Goal: Information Seeking & Learning: Check status

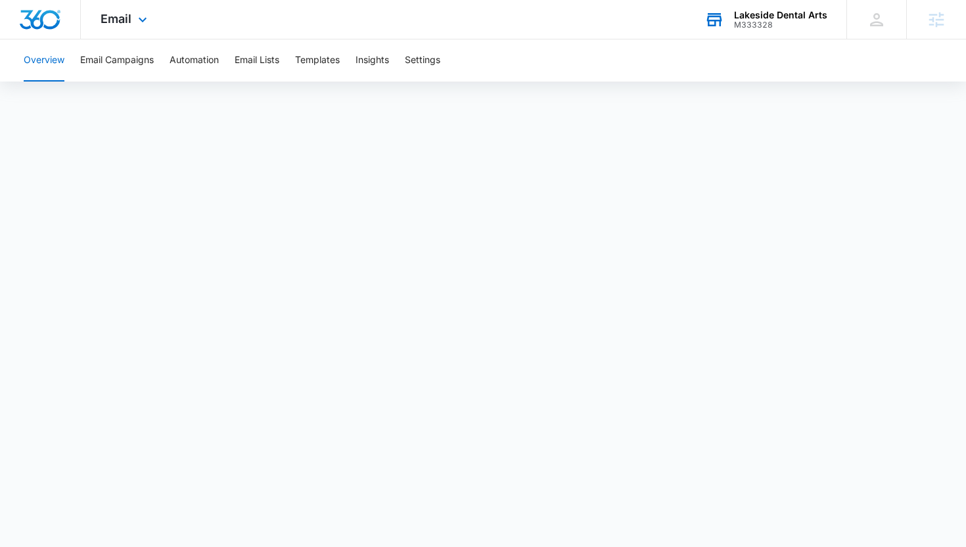
click at [764, 22] on div "M333328" at bounding box center [780, 24] width 93 height 9
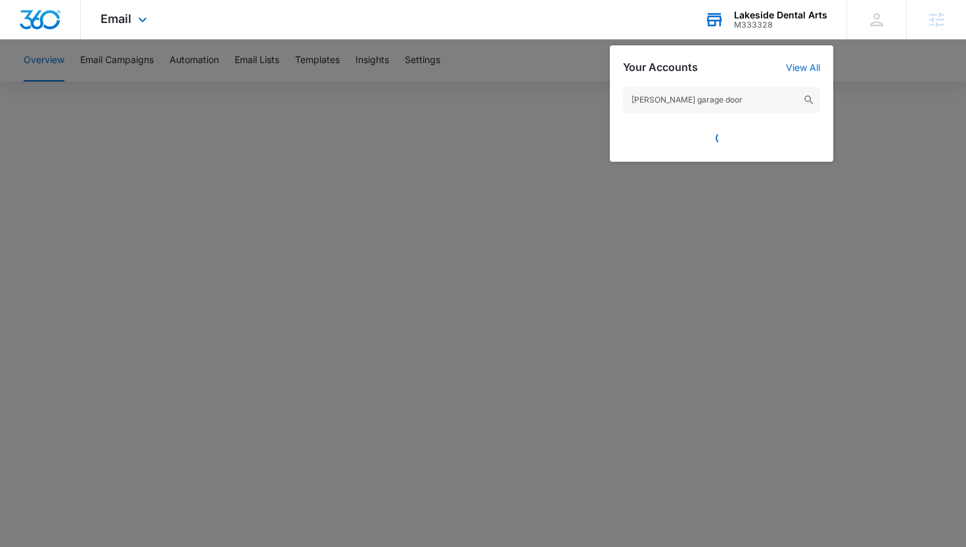
type input "[PERSON_NAME] garage door"
click at [675, 143] on div at bounding box center [721, 134] width 197 height 29
click at [591, 87] on div at bounding box center [483, 273] width 966 height 547
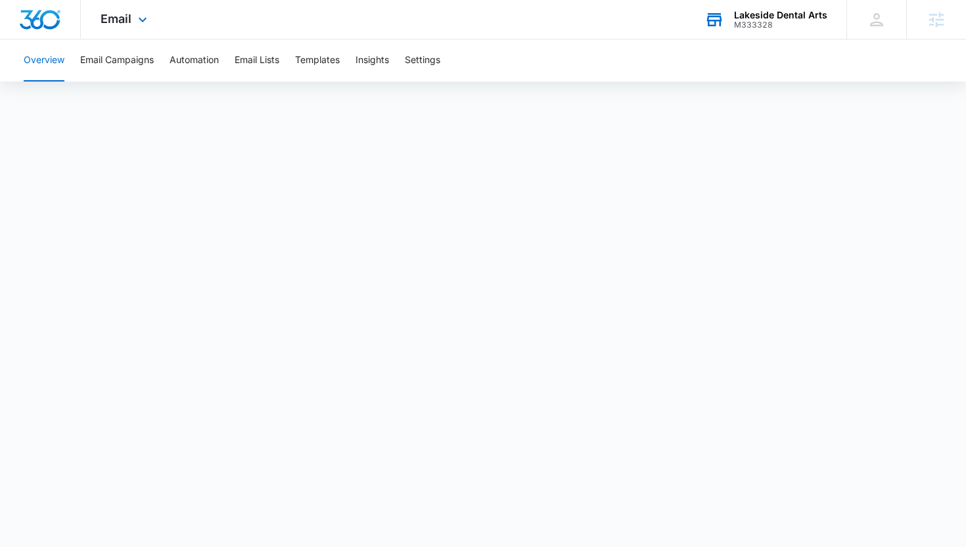
click at [740, 22] on div "M333328" at bounding box center [780, 24] width 93 height 9
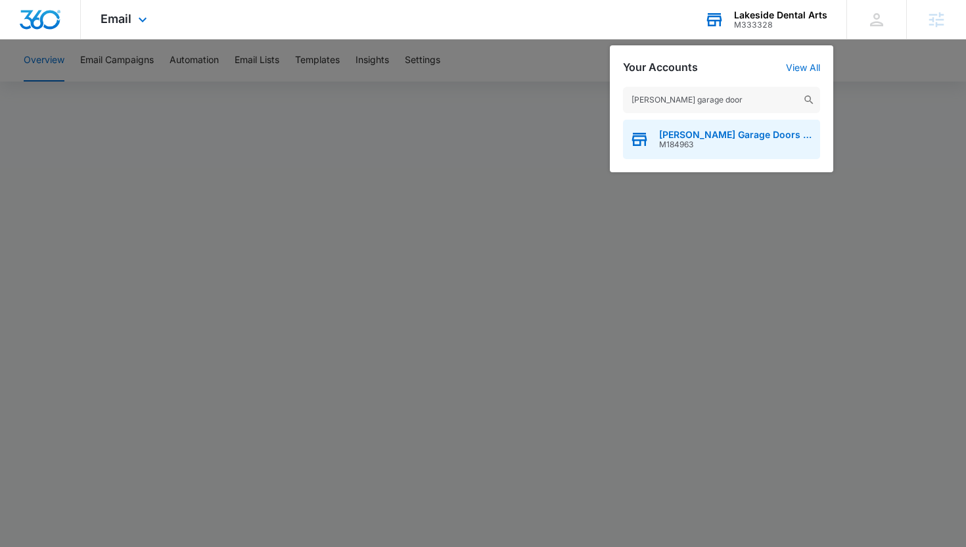
type input "[PERSON_NAME] garage door"
click at [699, 128] on div "[PERSON_NAME] Garage Doors Installation And Service LLC M184963" at bounding box center [721, 139] width 197 height 39
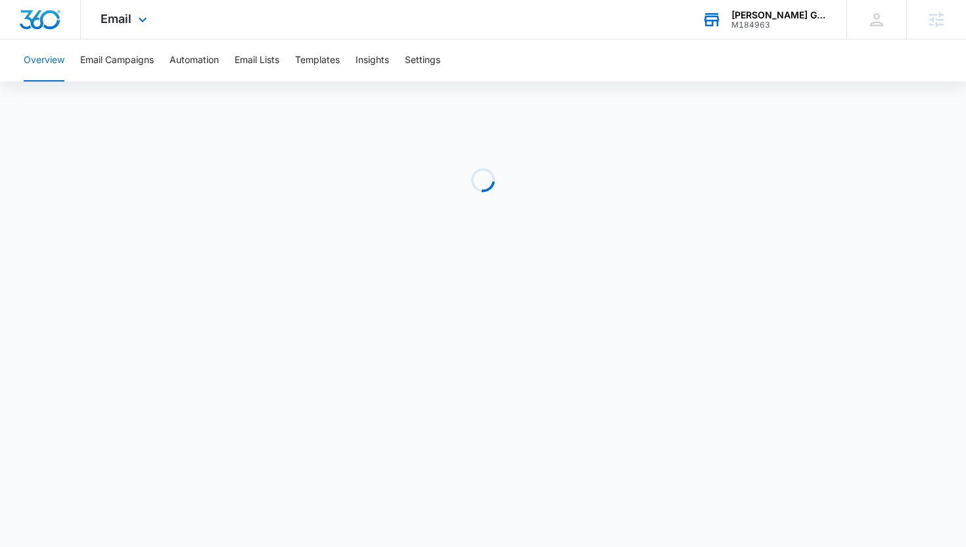
click at [125, 32] on div "Email Apps Reputation Websites Forms CRM Email Social Payments POS Content Ads …" at bounding box center [125, 19] width 89 height 39
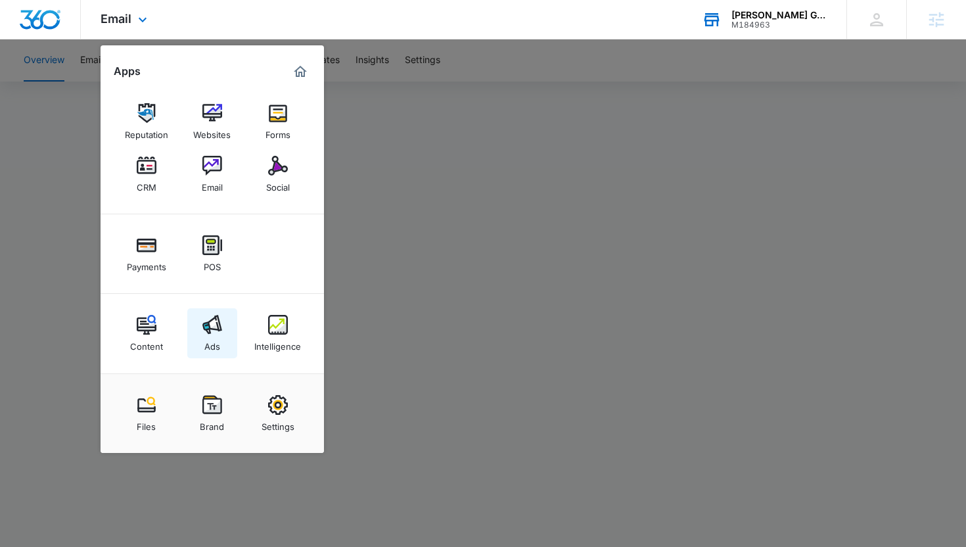
click at [204, 352] on link "Ads" at bounding box center [212, 333] width 50 height 50
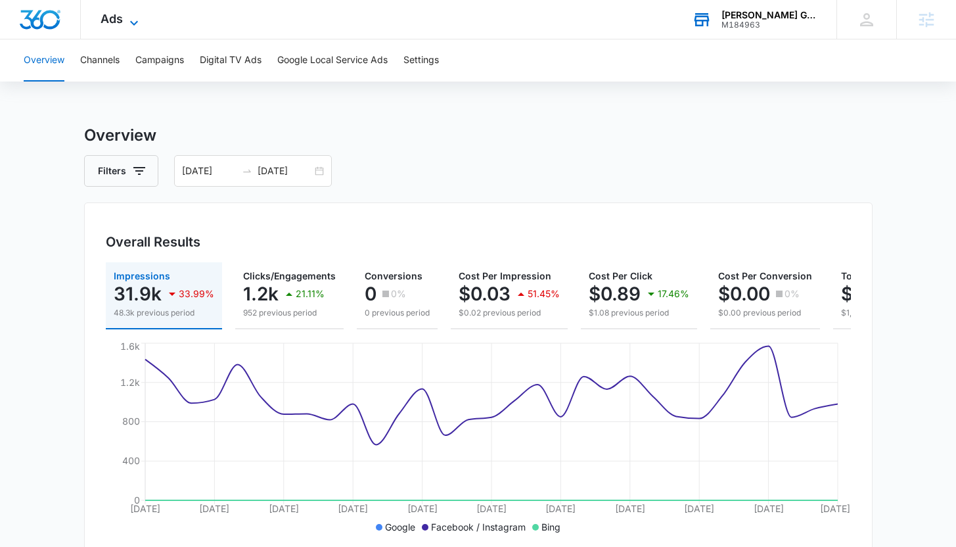
click at [119, 24] on span "Ads" at bounding box center [112, 19] width 22 height 14
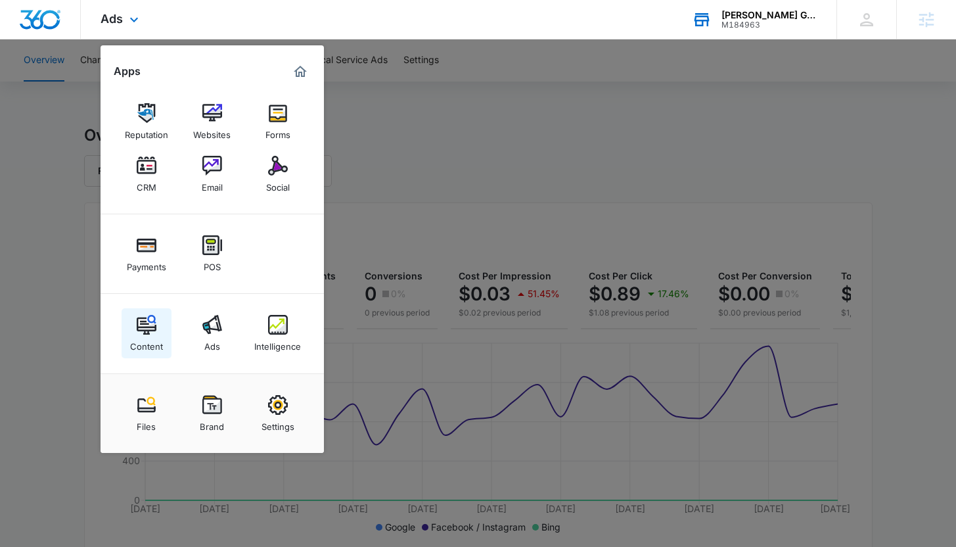
click at [144, 326] on img at bounding box center [147, 325] width 20 height 20
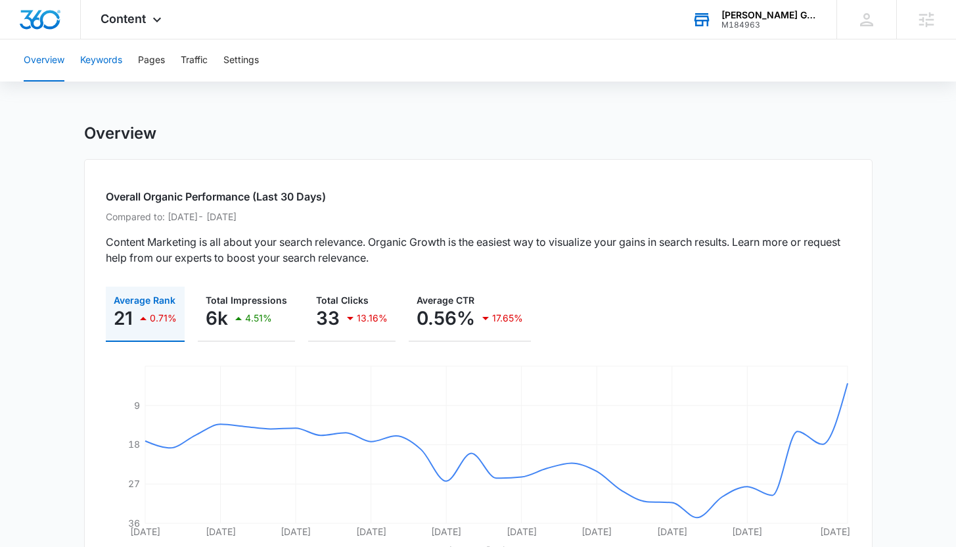
click at [101, 58] on button "Keywords" at bounding box center [101, 60] width 42 height 42
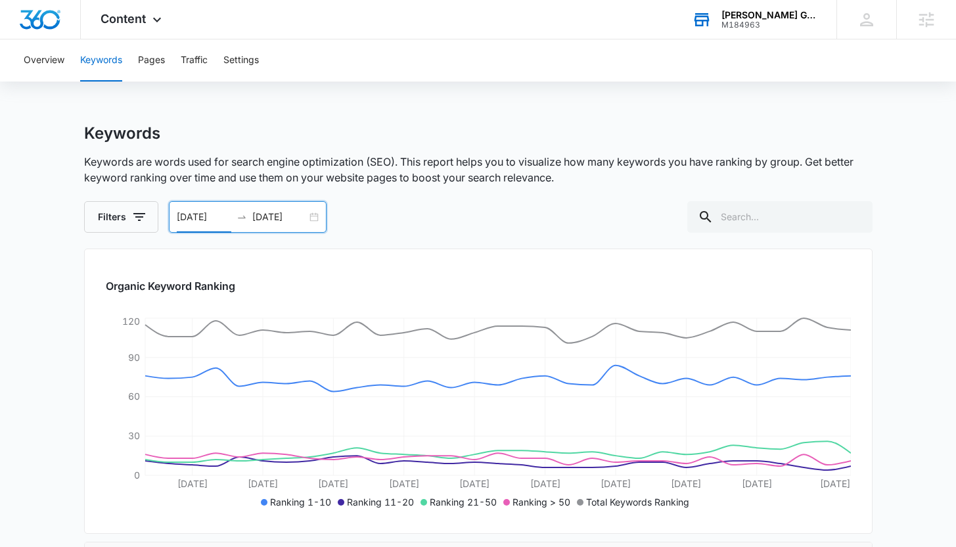
click at [194, 220] on input "[DATE]" at bounding box center [204, 217] width 55 height 14
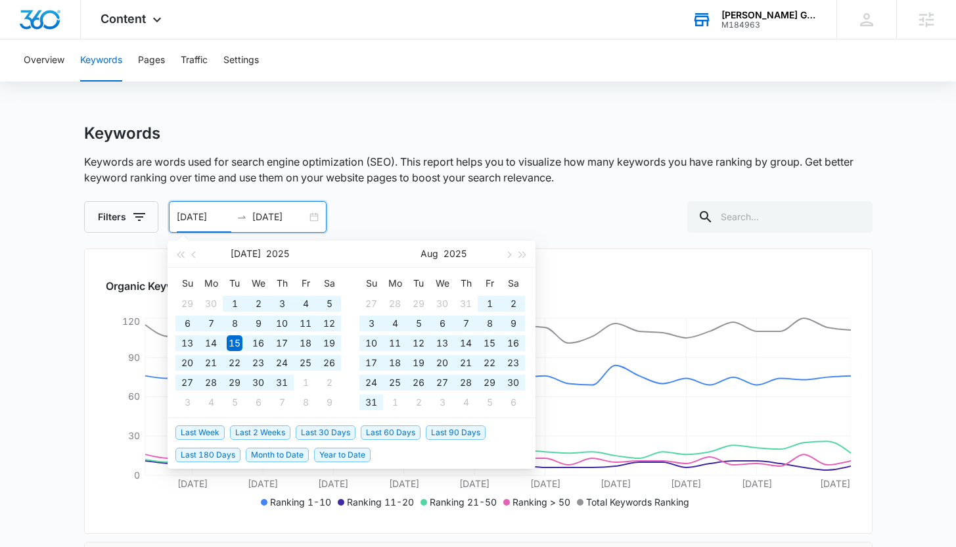
click at [338, 450] on span "Year to Date" at bounding box center [342, 454] width 57 height 14
type input "[DATE]"
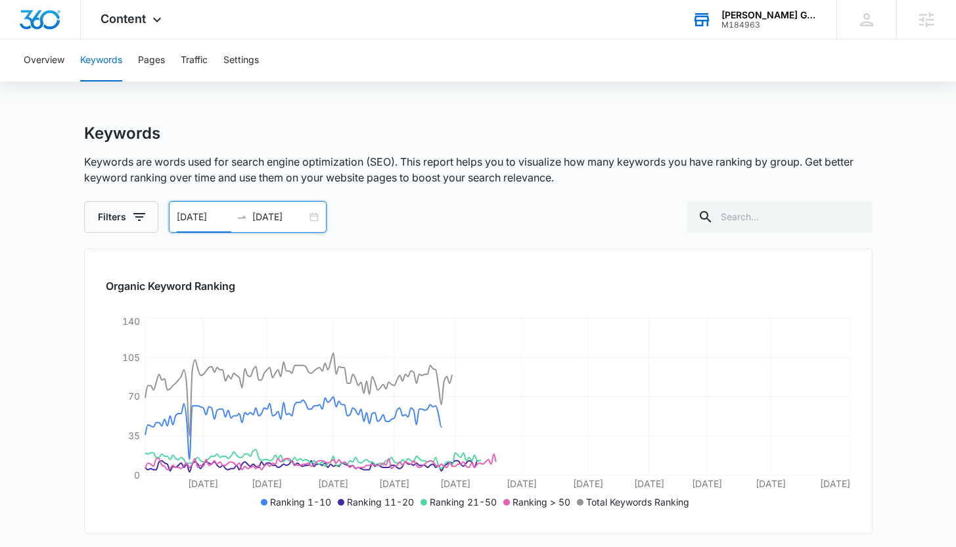
click at [222, 218] on input "[DATE]" at bounding box center [204, 217] width 55 height 14
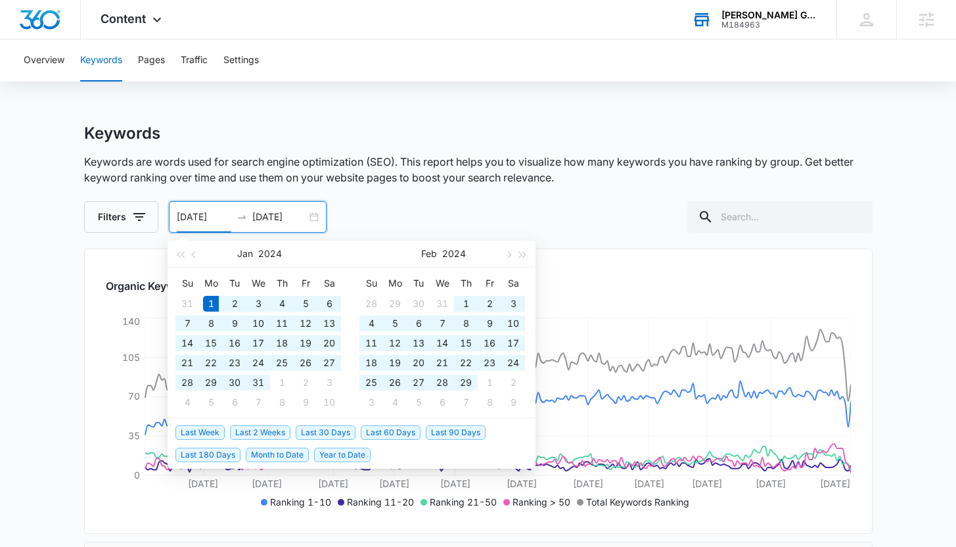
type input "[DATE]"
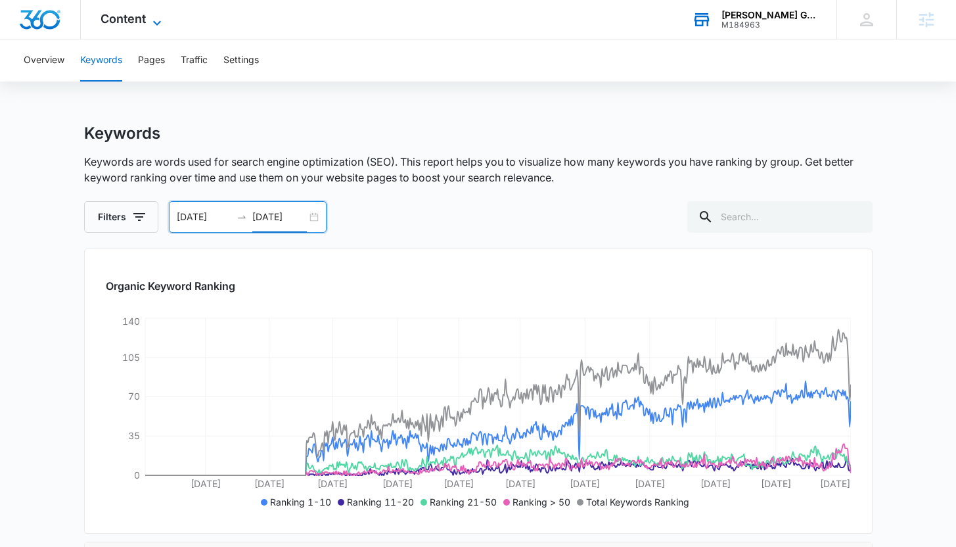
click at [136, 18] on span "Content" at bounding box center [123, 19] width 45 height 14
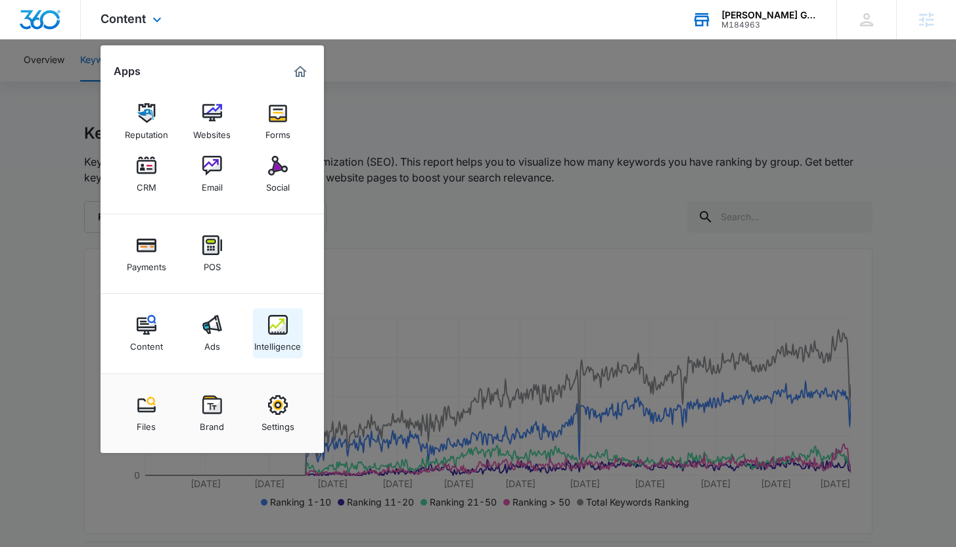
click at [268, 340] on div "Intelligence" at bounding box center [277, 342] width 47 height 17
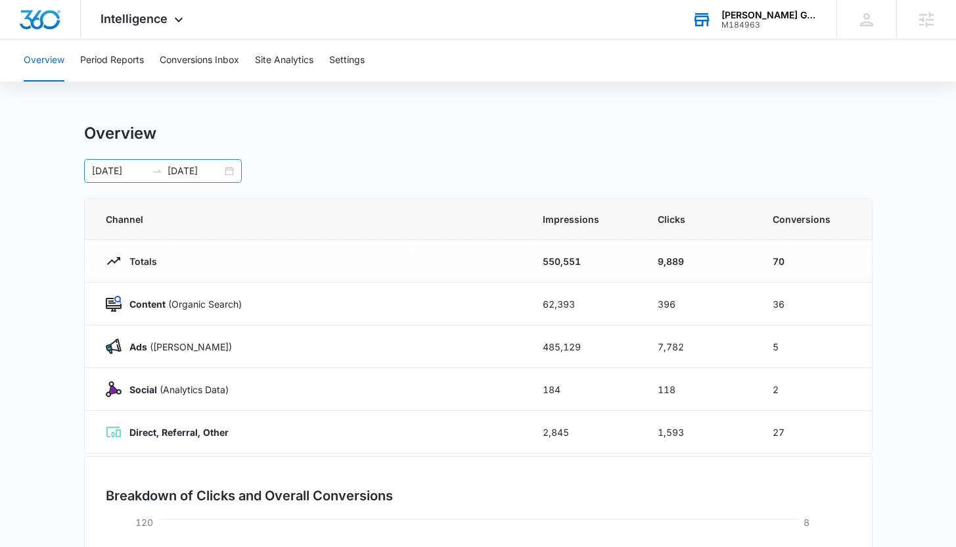
click at [195, 173] on input "[DATE]" at bounding box center [195, 171] width 55 height 14
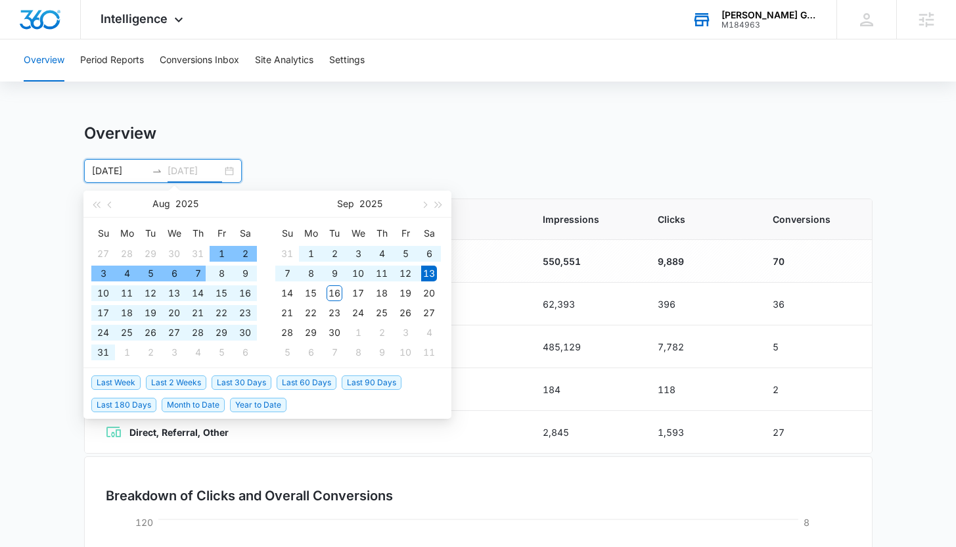
type input "[DATE]"
click at [250, 403] on span "Year to Date" at bounding box center [258, 405] width 57 height 14
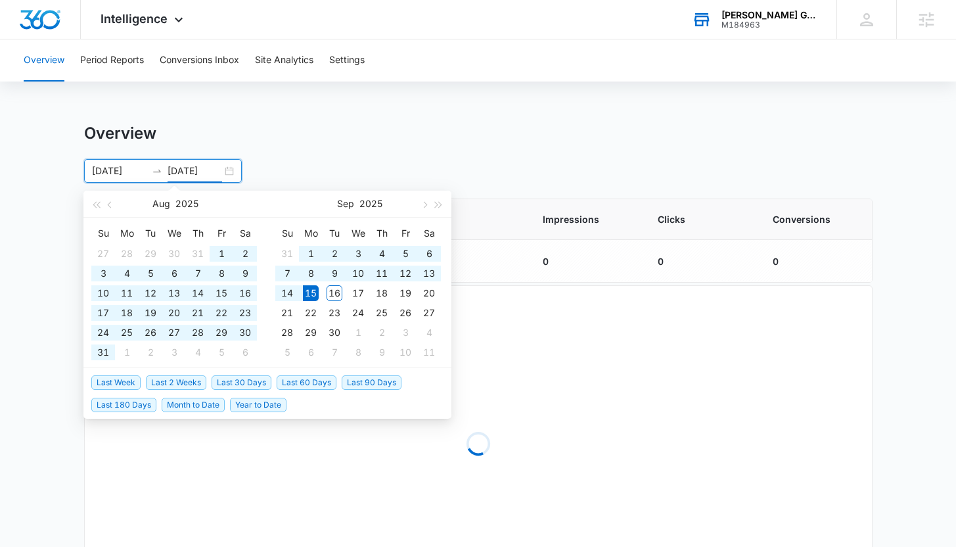
type input "[DATE]"
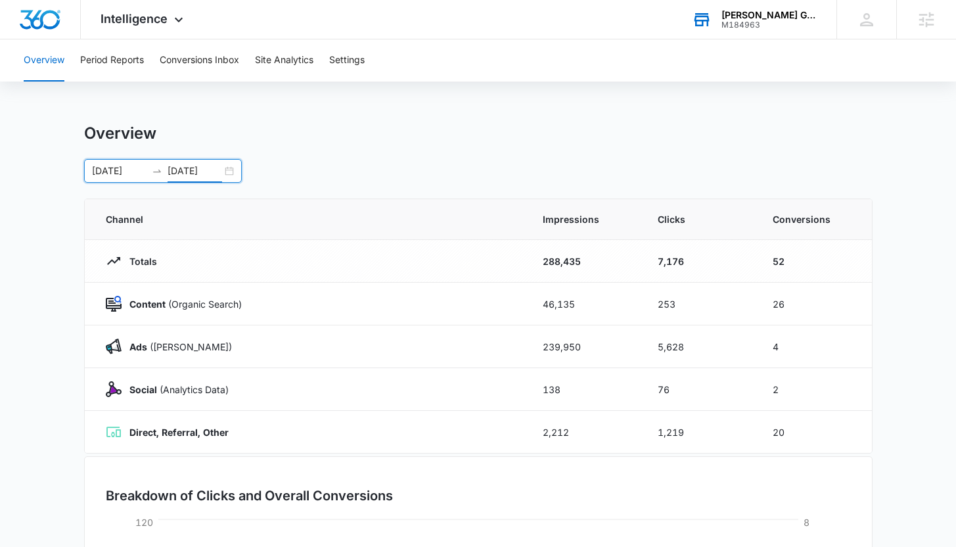
click at [361, 84] on div "Overview Period Reports Conversions Inbox Site Analytics Settings Overview [DAT…" at bounding box center [478, 426] width 956 height 774
click at [145, 16] on span "Intelligence" at bounding box center [134, 19] width 67 height 14
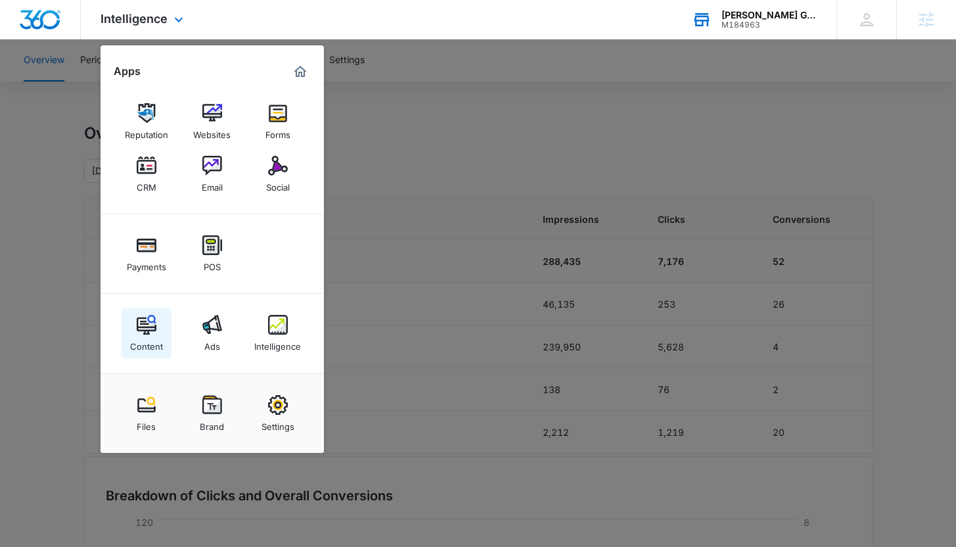
click at [143, 321] on img at bounding box center [147, 325] width 20 height 20
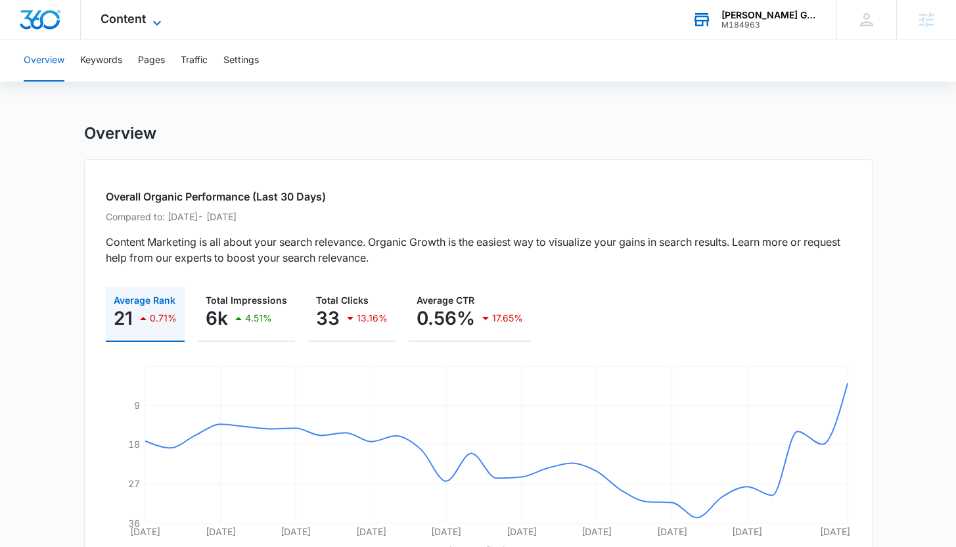
click at [143, 16] on span "Content" at bounding box center [123, 19] width 45 height 14
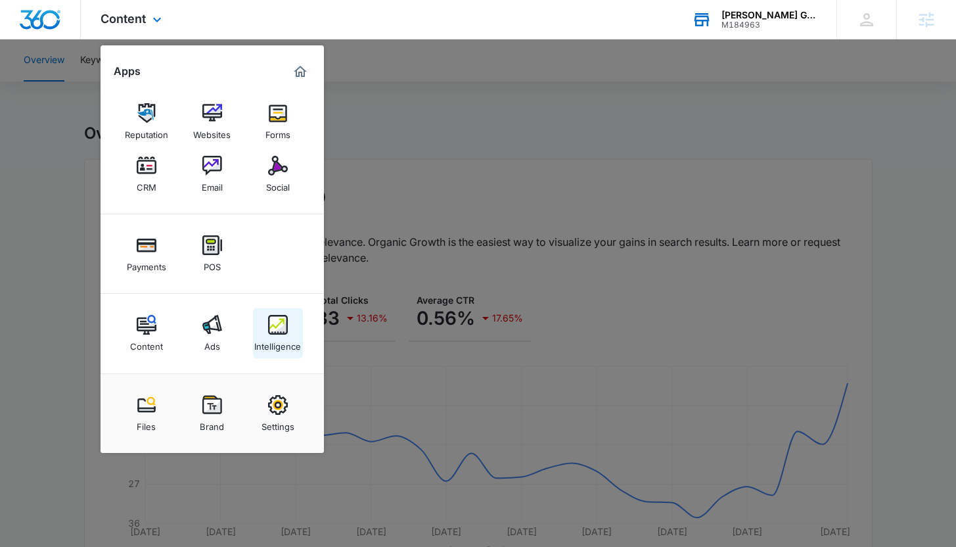
click at [277, 331] on img at bounding box center [278, 325] width 20 height 20
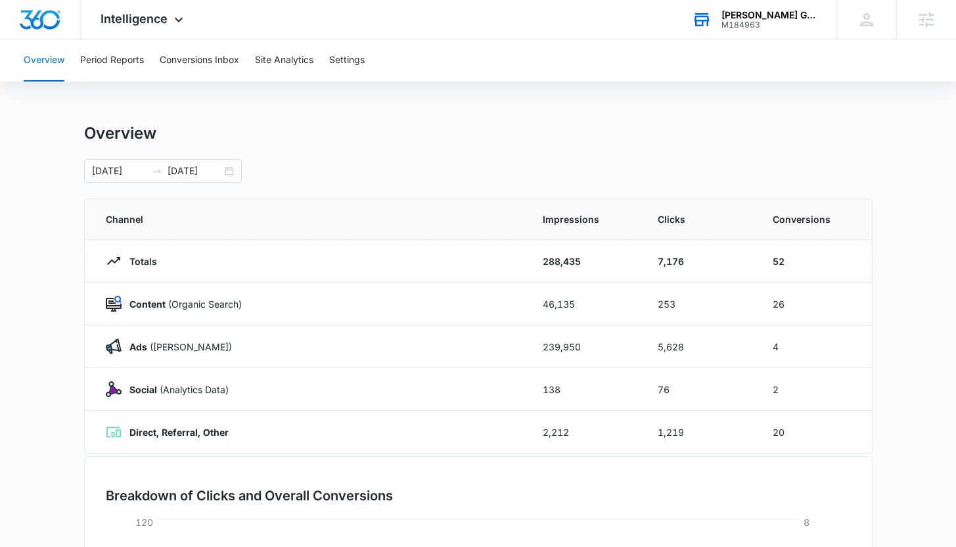
click at [47, 179] on main "Overview [DATE] [DATE] Channel Impressions Clicks Conversions Totals 288,435 7,…" at bounding box center [478, 469] width 956 height 690
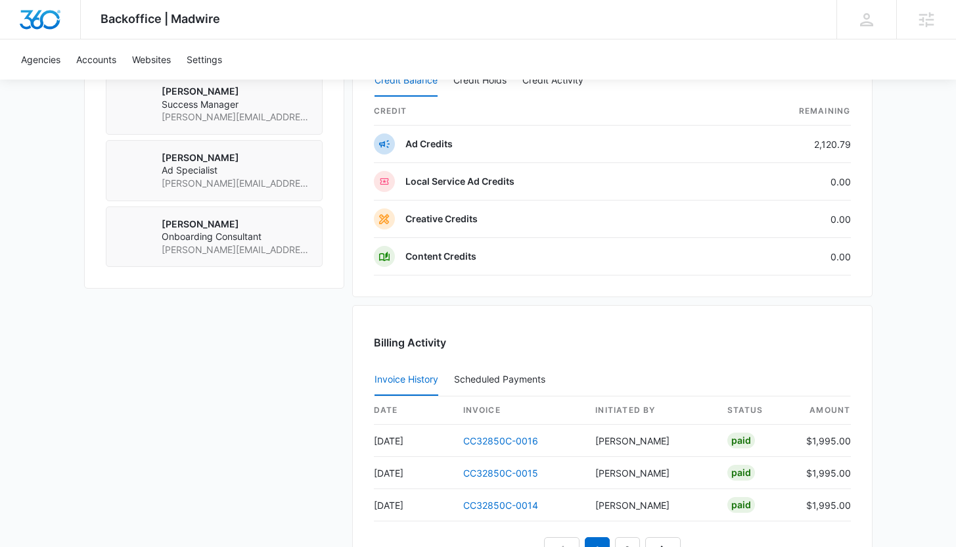
scroll to position [1045, 0]
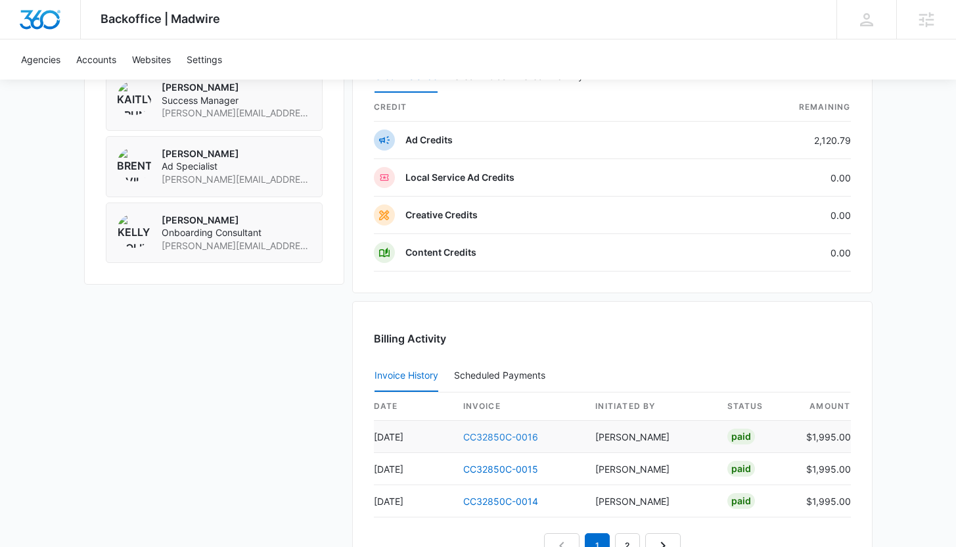
click at [483, 434] on link "CC32850C-0016" at bounding box center [500, 436] width 75 height 11
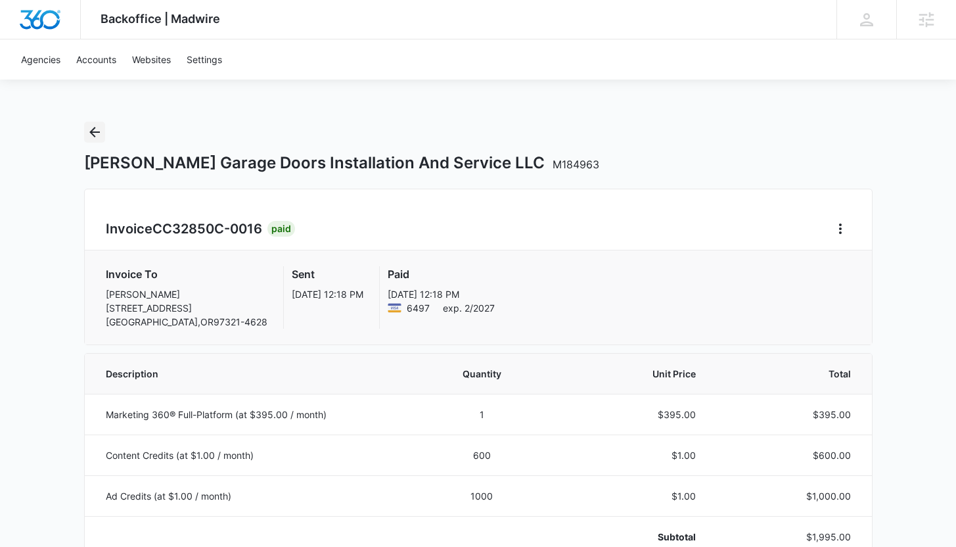
click at [91, 137] on icon "Back" at bounding box center [95, 132] width 16 height 16
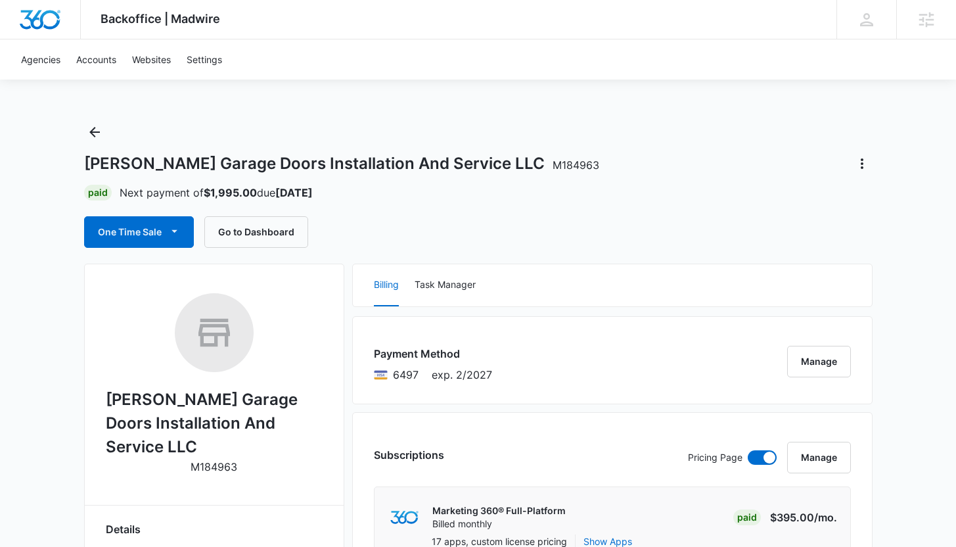
click at [307, 16] on div "Backoffice | Madwire Apps Settings KB Kaitlyn Brunswig kaitlyn.brunswig@madwire…" at bounding box center [478, 19] width 956 height 39
click at [342, 49] on div "Agencies Accounts Websites Settings" at bounding box center [478, 59] width 930 height 40
click at [358, 24] on div "Backoffice | Madwire Apps Settings KB Kaitlyn Brunswig kaitlyn.brunswig@madwire…" at bounding box center [478, 19] width 956 height 39
click at [361, 57] on div "Agencies Accounts Websites Settings" at bounding box center [478, 59] width 930 height 40
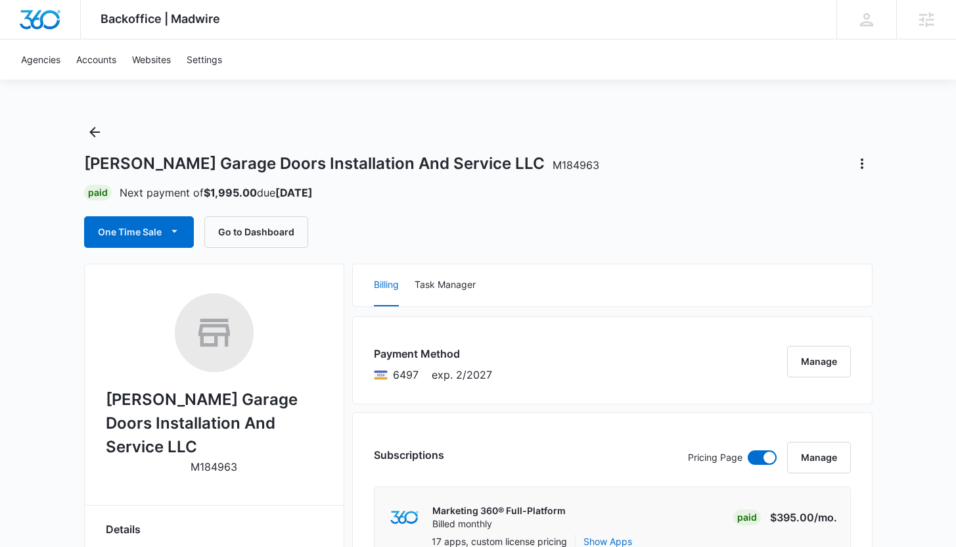
click at [352, 133] on div "Thomas Garage Doors Installation And Service LLC M184963 Paid Next payment of $…" at bounding box center [478, 185] width 789 height 126
click at [429, 24] on div "Backoffice | Madwire Apps Settings KB Kaitlyn Brunswig kaitlyn.brunswig@madwire…" at bounding box center [478, 19] width 956 height 39
